Goal: Task Accomplishment & Management: Manage account settings

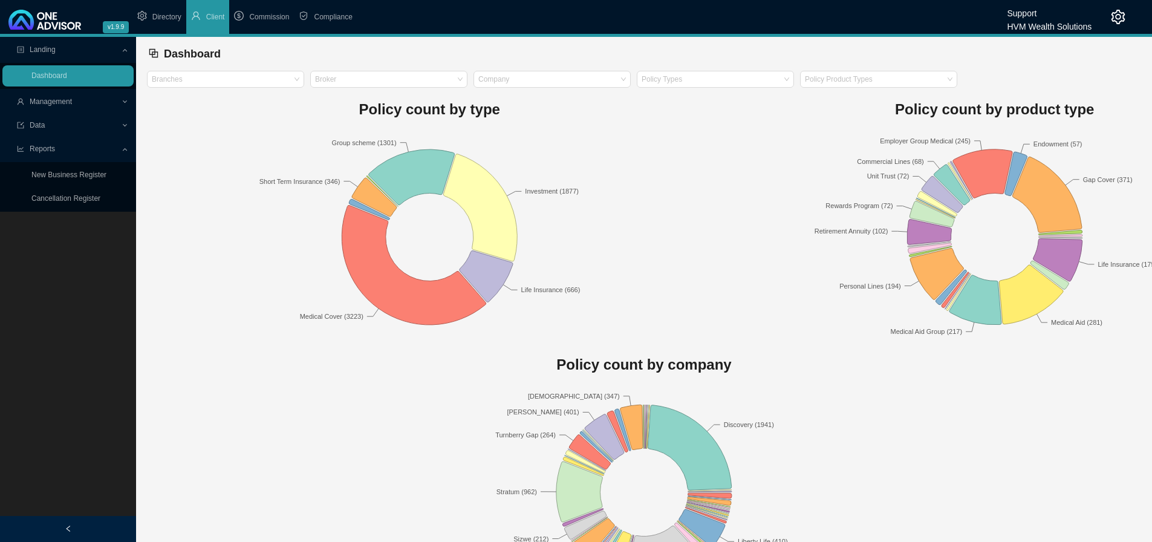
click at [1115, 16] on icon "setting" at bounding box center [1118, 17] width 15 height 15
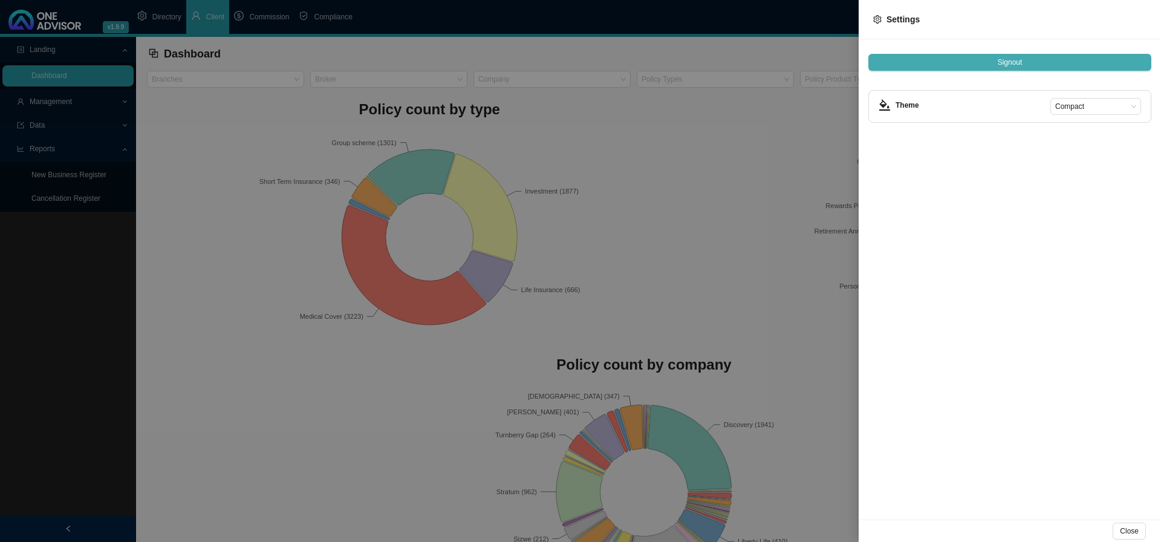
click at [1001, 62] on span "Signout" at bounding box center [1010, 62] width 25 height 12
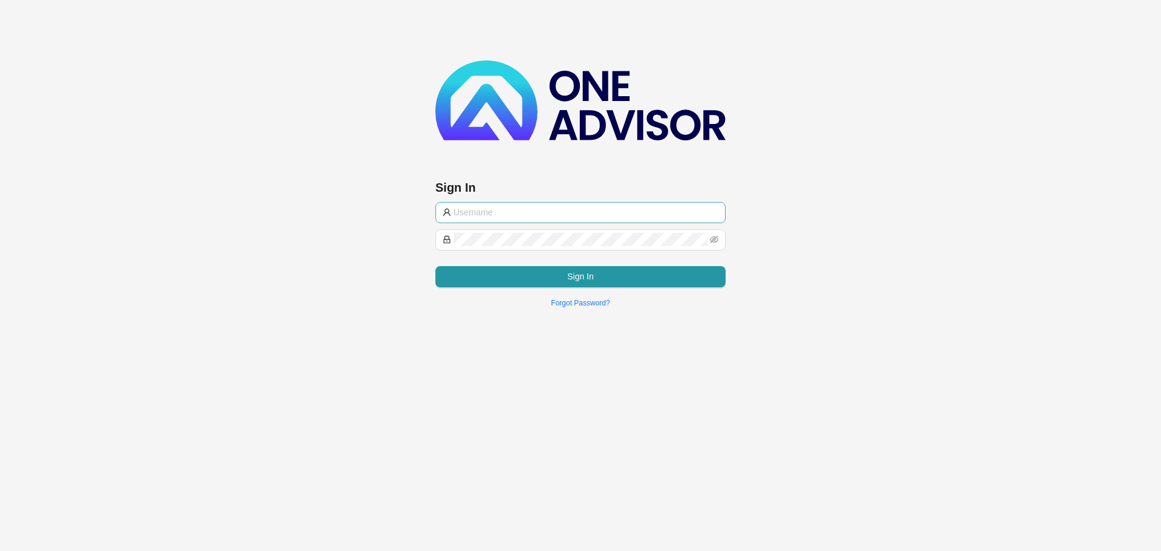
click at [514, 213] on input "text" at bounding box center [586, 212] width 265 height 13
type input "[PERSON_NAME][EMAIL_ADDRESS][DOMAIN_NAME]"
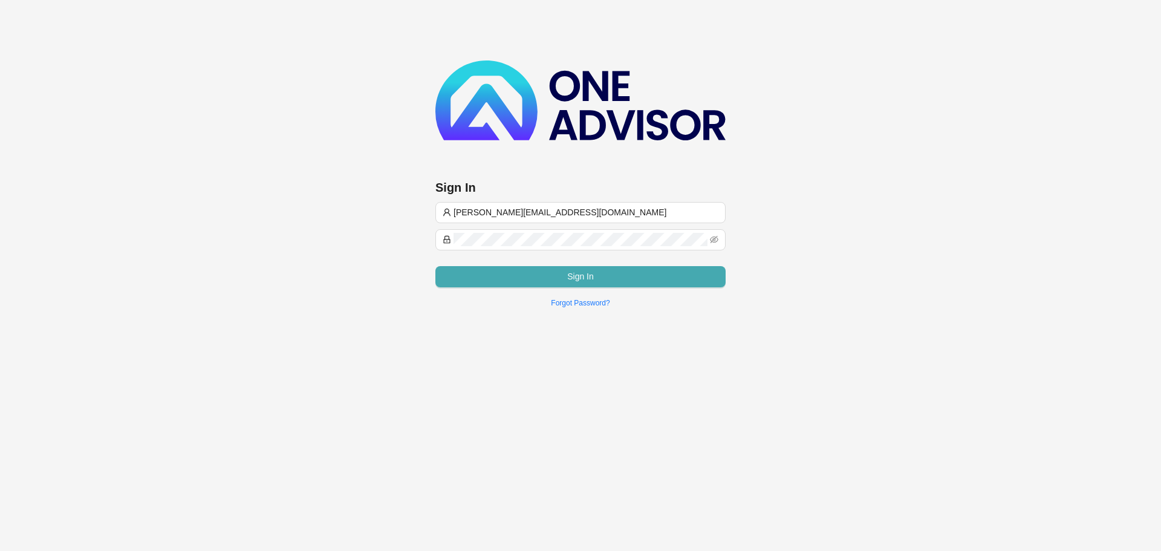
click at [556, 278] on button "Sign In" at bounding box center [580, 276] width 290 height 21
